Goal: Task Accomplishment & Management: Use online tool/utility

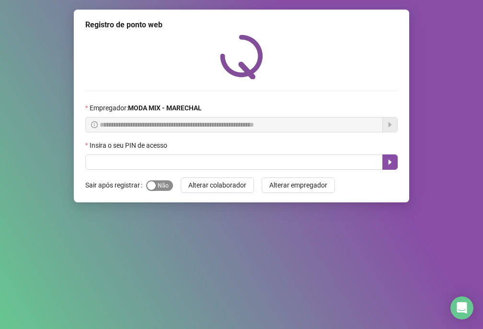
click at [159, 182] on span "Sim Não" at bounding box center [159, 185] width 27 height 11
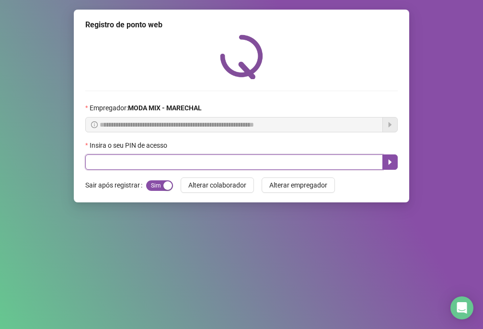
click at [202, 160] on input "text" at bounding box center [234, 161] width 298 height 15
type input "*****"
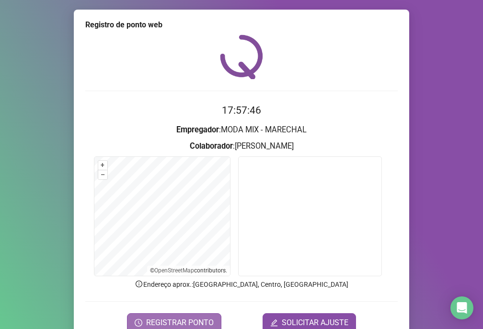
click at [178, 322] on span "REGISTRAR PONTO" at bounding box center [180, 322] width 68 height 11
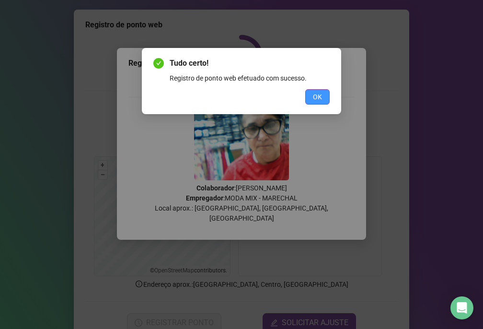
click at [311, 94] on button "OK" at bounding box center [317, 96] width 24 height 15
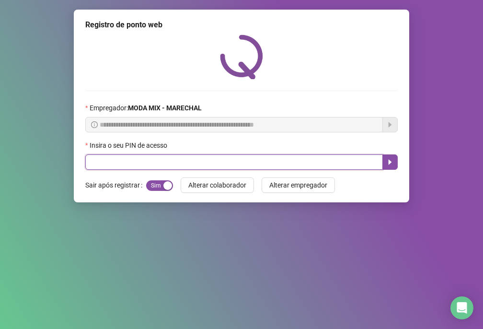
click at [313, 160] on input "text" at bounding box center [234, 161] width 298 height 15
type input "*****"
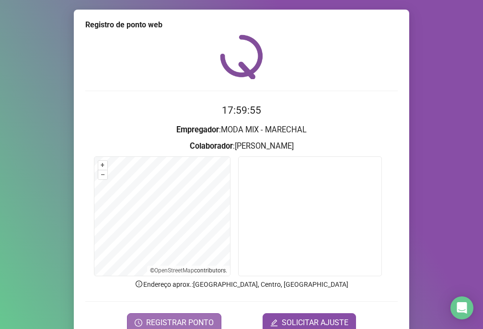
click at [200, 321] on span "REGISTRAR PONTO" at bounding box center [180, 322] width 68 height 11
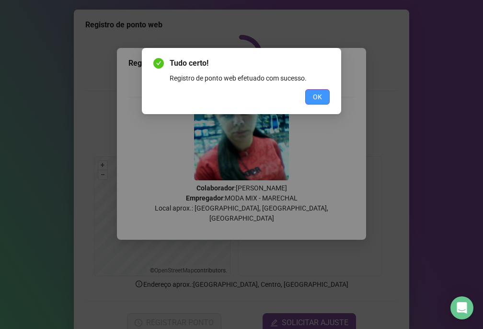
click at [321, 97] on span "OK" at bounding box center [317, 97] width 9 height 11
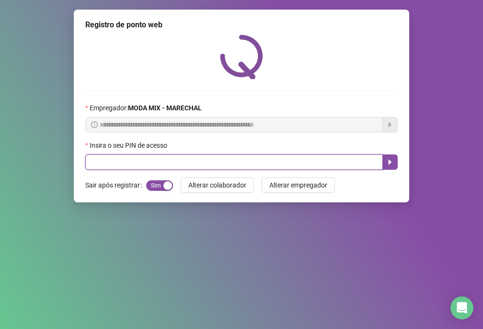
click at [272, 160] on input "text" at bounding box center [234, 161] width 298 height 15
type input "*****"
click at [390, 160] on icon "caret-right" at bounding box center [390, 162] width 8 height 8
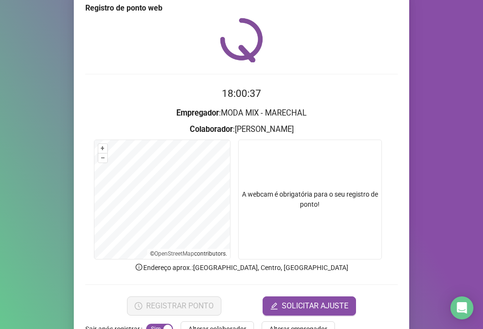
scroll to position [46, 0]
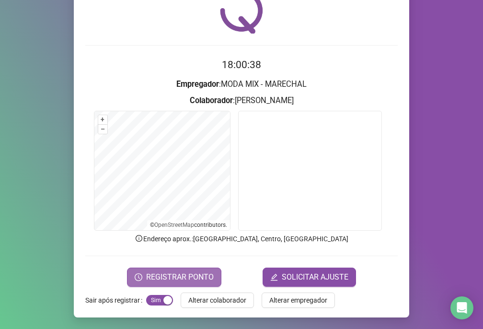
click at [190, 280] on span "REGISTRAR PONTO" at bounding box center [180, 276] width 68 height 11
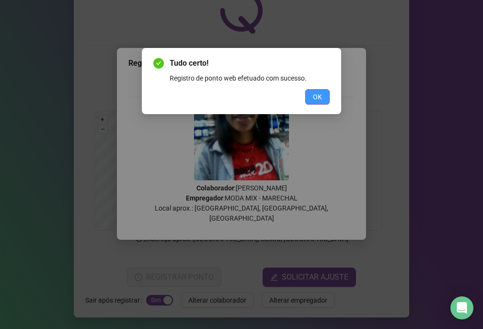
click at [316, 97] on span "OK" at bounding box center [317, 97] width 9 height 11
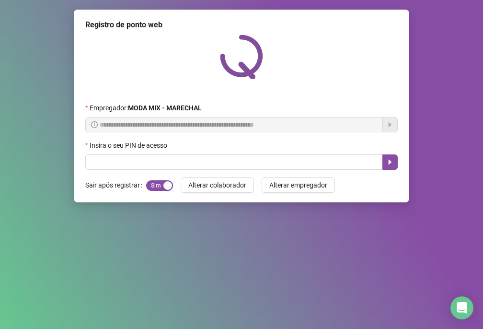
scroll to position [0, 0]
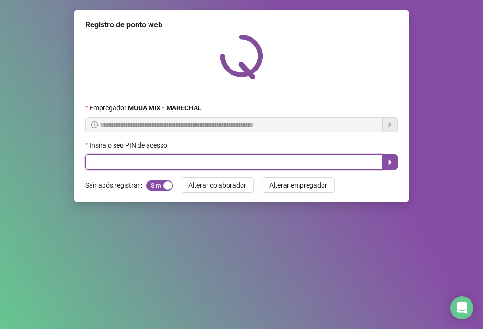
click at [293, 160] on input "text" at bounding box center [234, 161] width 298 height 15
type input "*****"
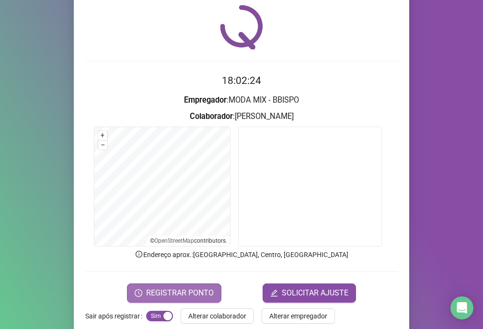
scroll to position [46, 0]
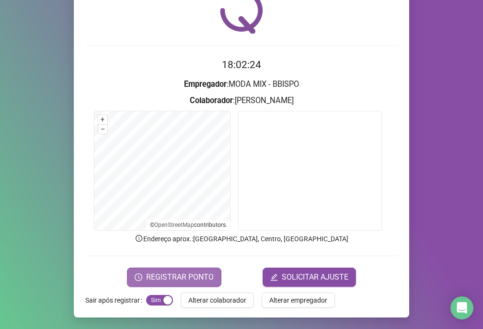
click at [192, 274] on span "REGISTRAR PONTO" at bounding box center [180, 276] width 68 height 11
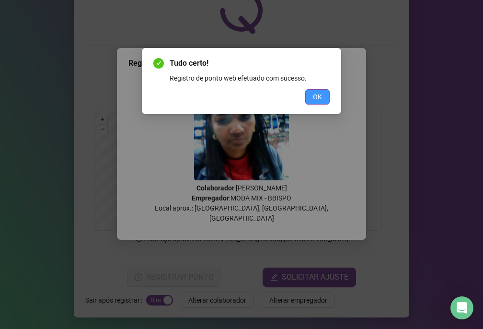
click at [316, 98] on span "OK" at bounding box center [317, 97] width 9 height 11
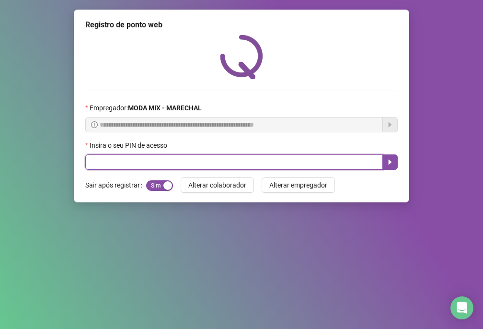
click at [317, 157] on input "text" at bounding box center [234, 161] width 298 height 15
type input "*****"
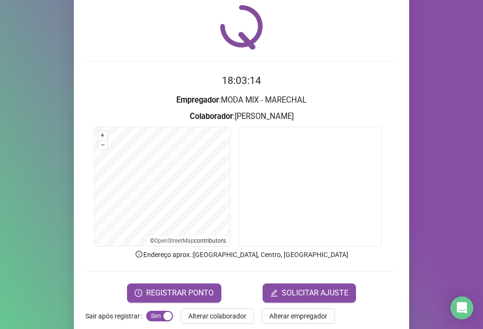
scroll to position [46, 0]
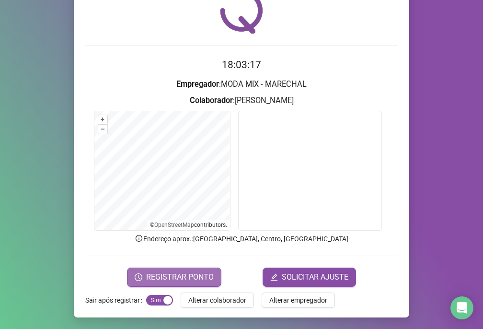
click at [176, 275] on span "REGISTRAR PONTO" at bounding box center [180, 276] width 68 height 11
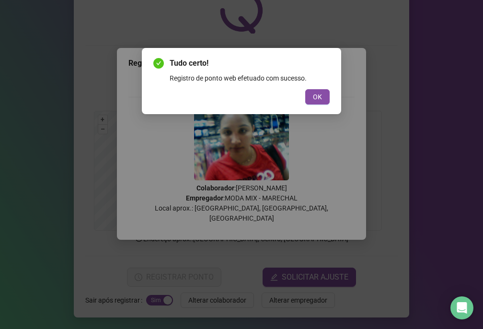
click at [330, 99] on div "Tudo certo! Registro de ponto web efetuado com sucesso. OK" at bounding box center [241, 81] width 199 height 66
click at [310, 93] on button "OK" at bounding box center [317, 96] width 24 height 15
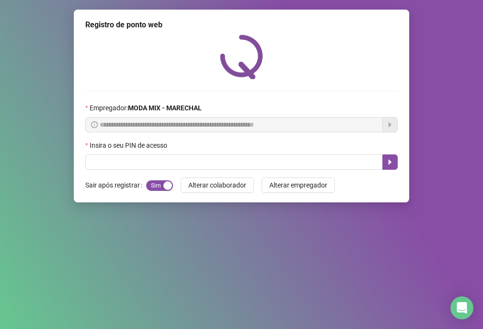
scroll to position [0, 0]
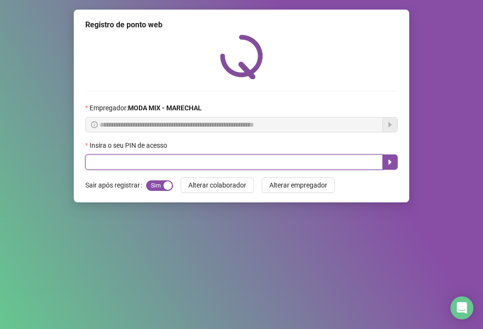
click at [325, 163] on input "text" at bounding box center [234, 161] width 298 height 15
type input "*****"
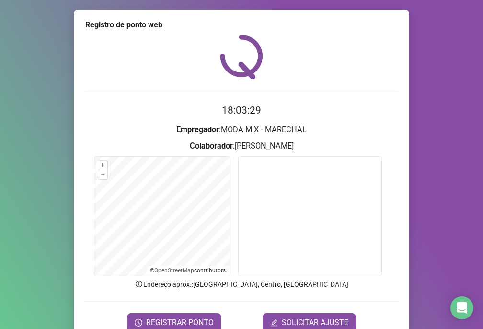
scroll to position [46, 0]
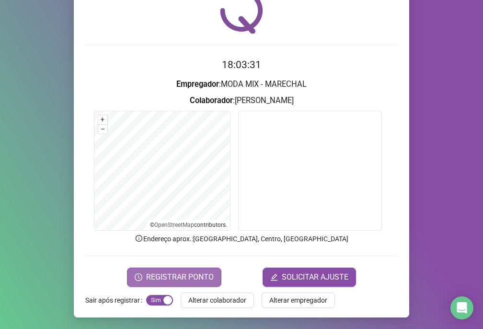
click at [191, 277] on span "REGISTRAR PONTO" at bounding box center [180, 276] width 68 height 11
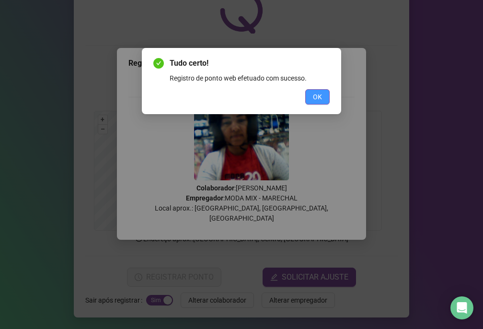
click at [316, 94] on span "OK" at bounding box center [317, 97] width 9 height 11
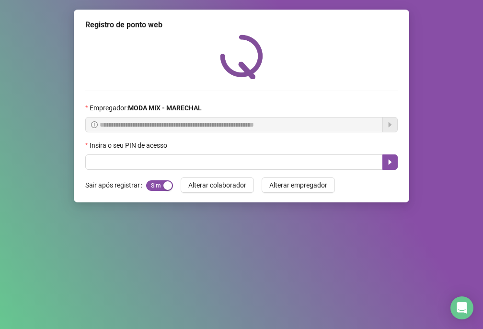
scroll to position [0, 0]
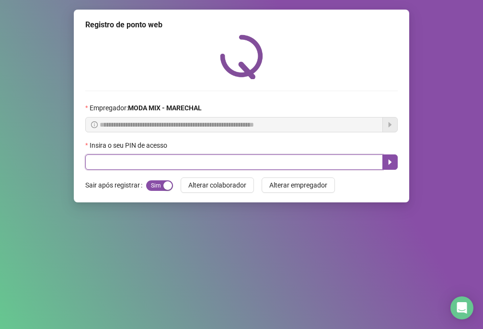
drag, startPoint x: 159, startPoint y: 165, endPoint x: 159, endPoint y: 159, distance: 5.7
click at [159, 164] on input "text" at bounding box center [234, 161] width 298 height 15
click at [93, 167] on input "text" at bounding box center [234, 161] width 298 height 15
type input "*****"
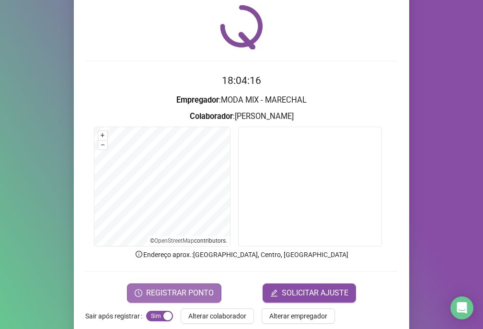
scroll to position [46, 0]
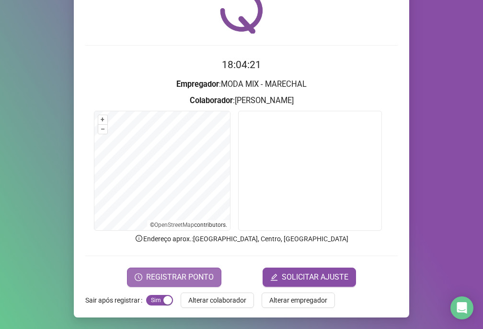
click at [171, 274] on span "REGISTRAR PONTO" at bounding box center [180, 276] width 68 height 11
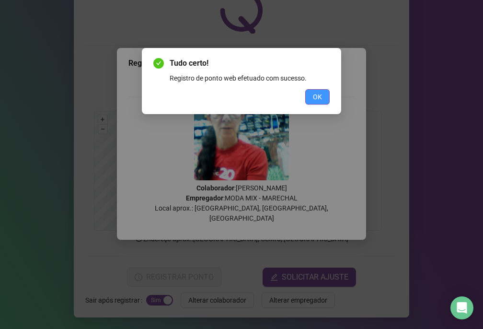
click at [311, 91] on button "OK" at bounding box center [317, 96] width 24 height 15
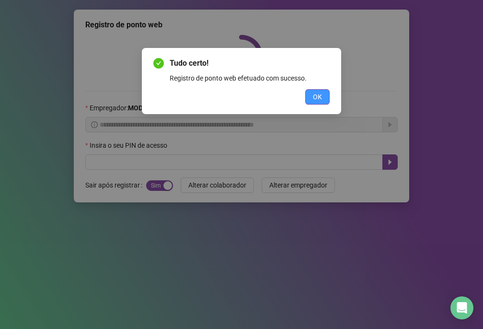
scroll to position [0, 0]
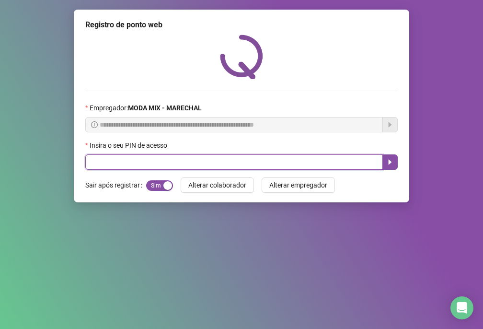
click at [208, 155] on input "text" at bounding box center [234, 161] width 298 height 15
type input "*****"
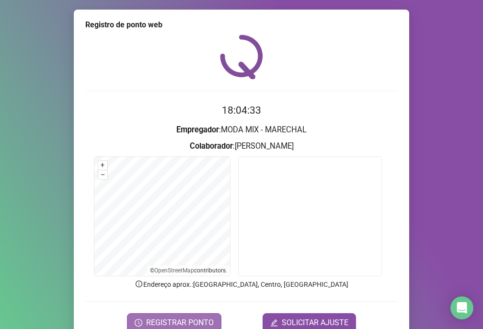
click at [188, 319] on span "REGISTRAR PONTO" at bounding box center [180, 322] width 68 height 11
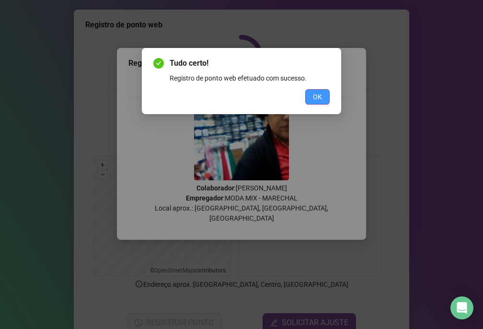
click at [323, 98] on button "OK" at bounding box center [317, 96] width 24 height 15
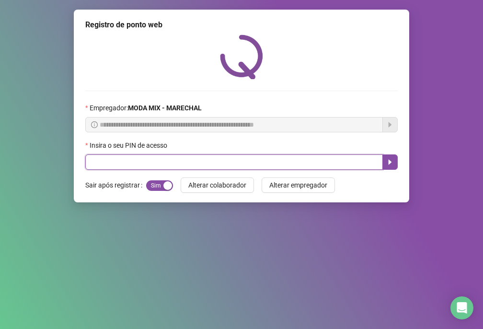
click at [151, 163] on input "text" at bounding box center [234, 161] width 298 height 15
type input "*****"
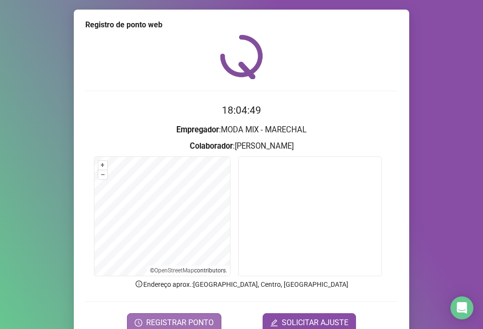
click at [158, 322] on span "REGISTRAR PONTO" at bounding box center [180, 322] width 68 height 11
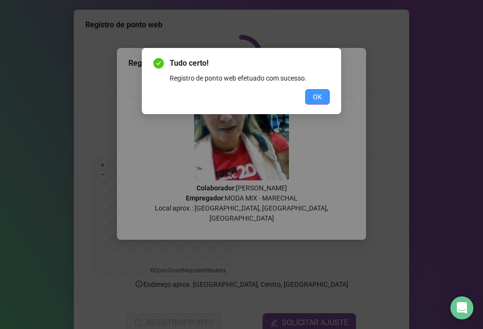
click at [315, 92] on span "OK" at bounding box center [317, 97] width 9 height 11
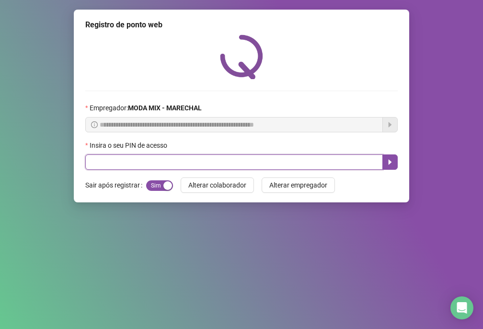
click at [221, 166] on input "text" at bounding box center [234, 161] width 298 height 15
type input "*****"
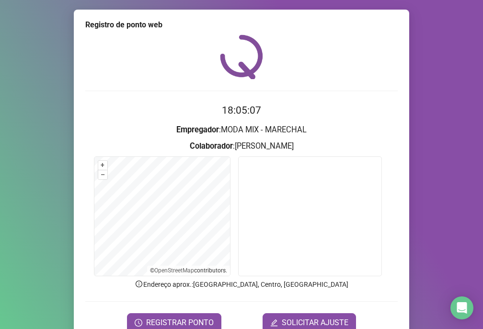
scroll to position [46, 0]
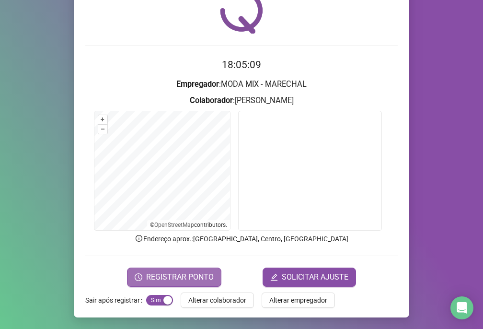
click at [156, 274] on span "REGISTRAR PONTO" at bounding box center [180, 276] width 68 height 11
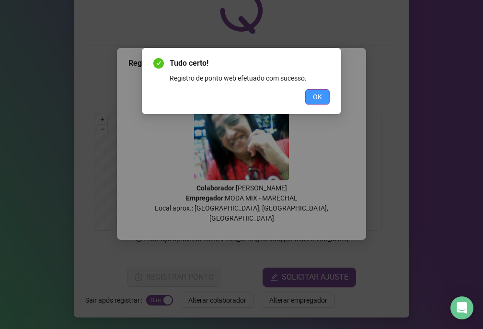
click at [318, 95] on span "OK" at bounding box center [317, 97] width 9 height 11
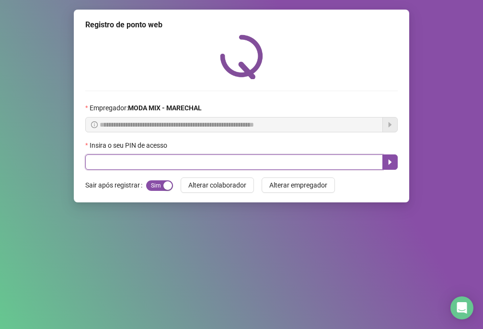
click at [206, 160] on input "text" at bounding box center [234, 161] width 298 height 15
click at [206, 155] on input "text" at bounding box center [234, 161] width 298 height 15
type input "*****"
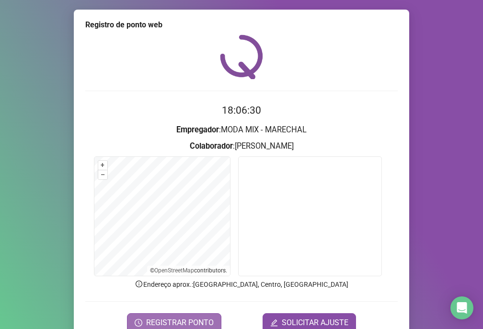
click at [135, 317] on button "REGISTRAR PONTO" at bounding box center [174, 322] width 94 height 19
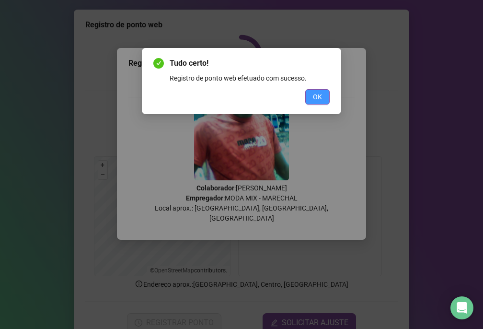
click at [324, 95] on button "OK" at bounding box center [317, 96] width 24 height 15
